Goal: Task Accomplishment & Management: Use online tool/utility

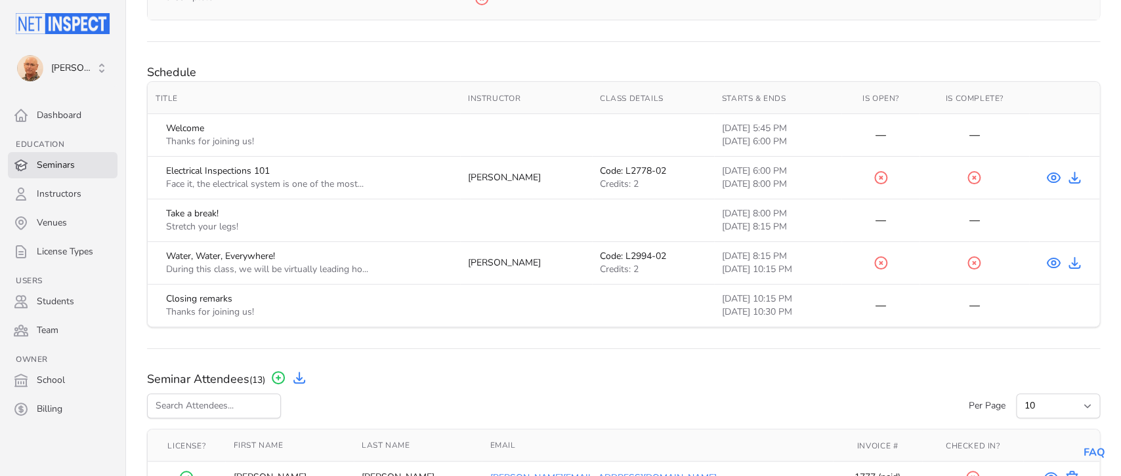
scroll to position [554, 0]
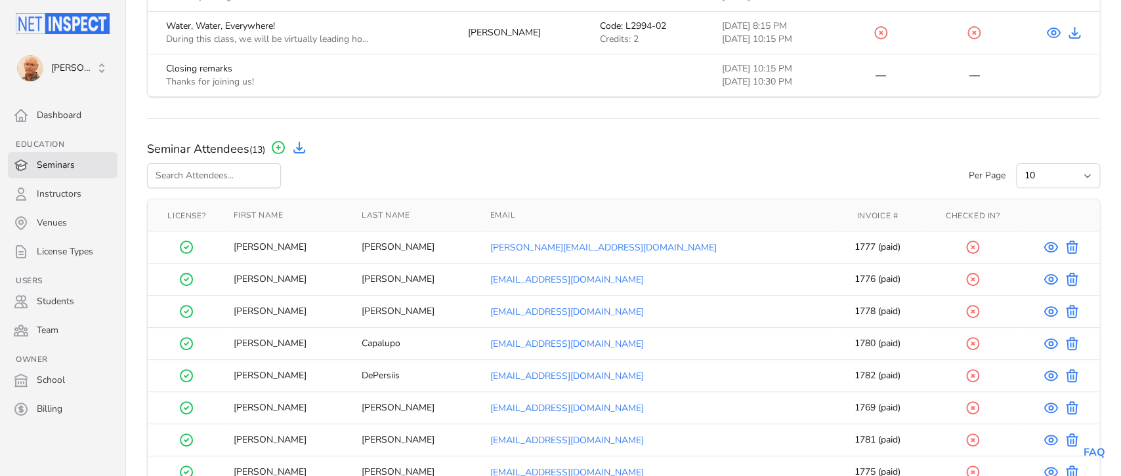
scroll to position [762, 0]
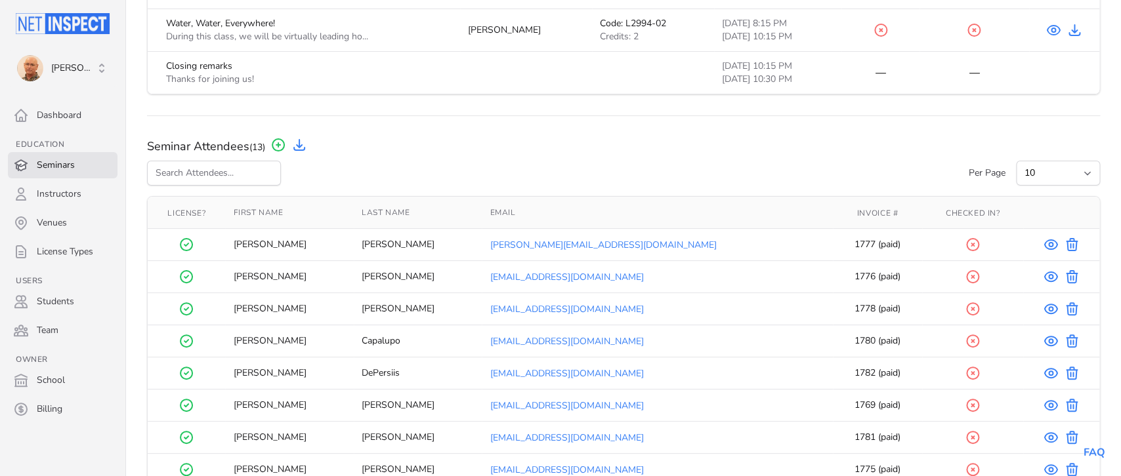
click at [764, 143] on div "Seminar Attendees (13) Add Seminar Attendee Download Attendee Contact List" at bounding box center [623, 146] width 953 height 18
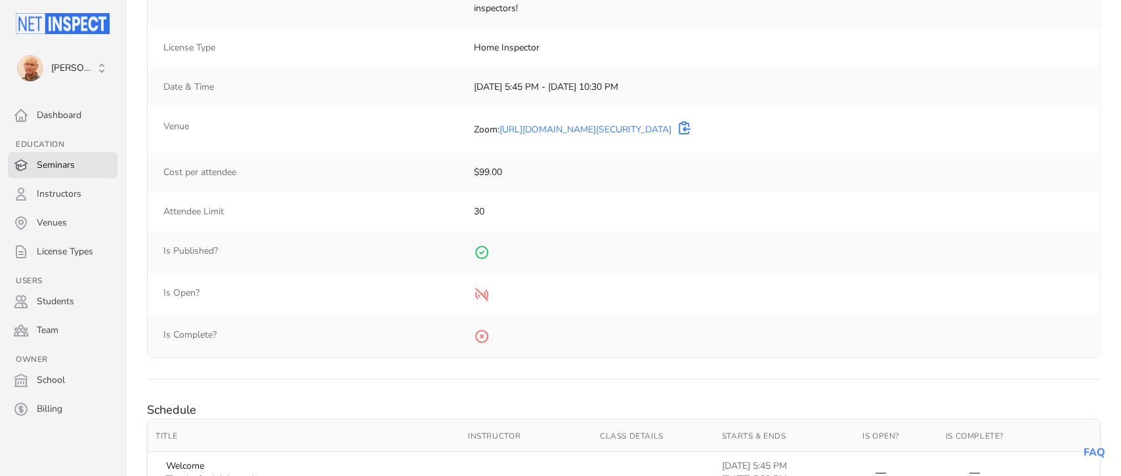
scroll to position [194, 0]
click at [483, 294] on icon at bounding box center [482, 291] width 12 height 12
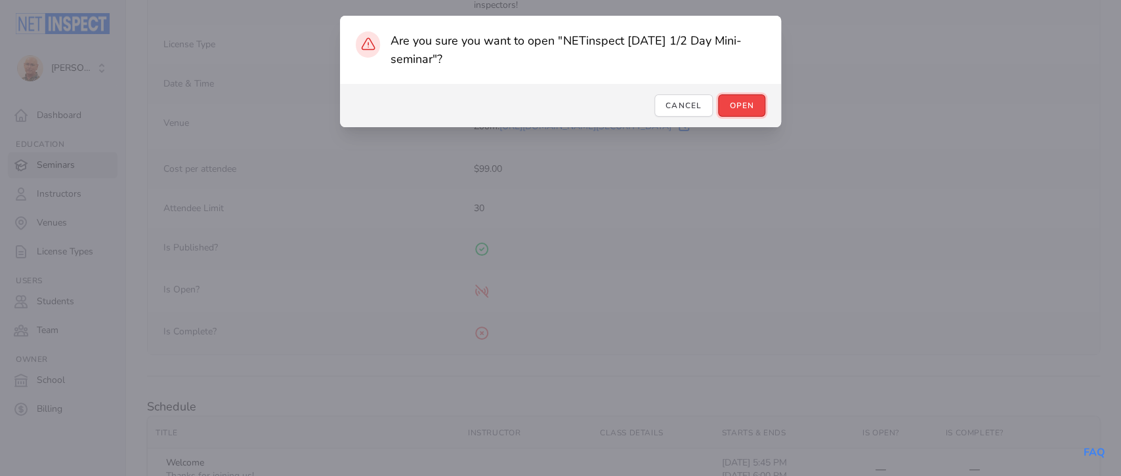
click at [739, 104] on button "Open" at bounding box center [741, 105] width 47 height 22
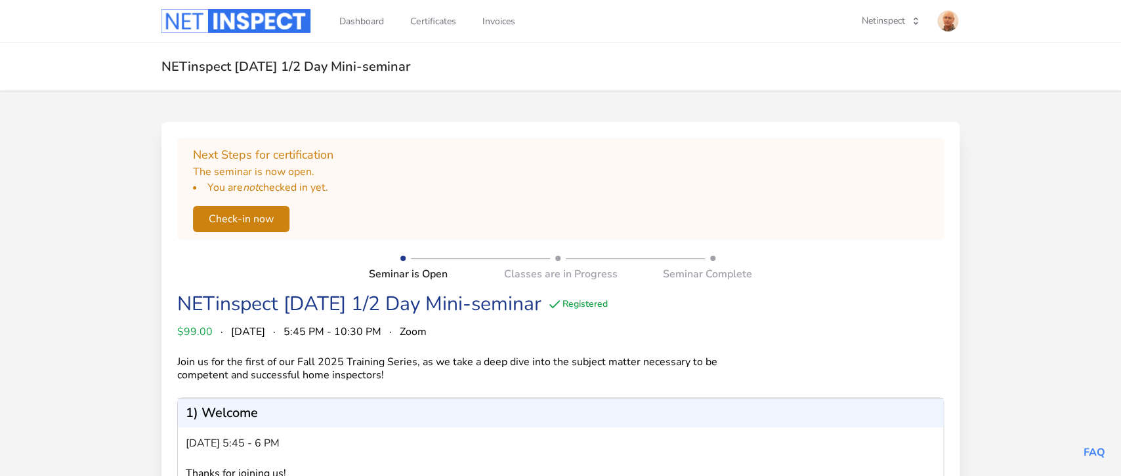
click at [227, 215] on button "Check-in now" at bounding box center [241, 219] width 96 height 26
